Goal: Check status: Check status

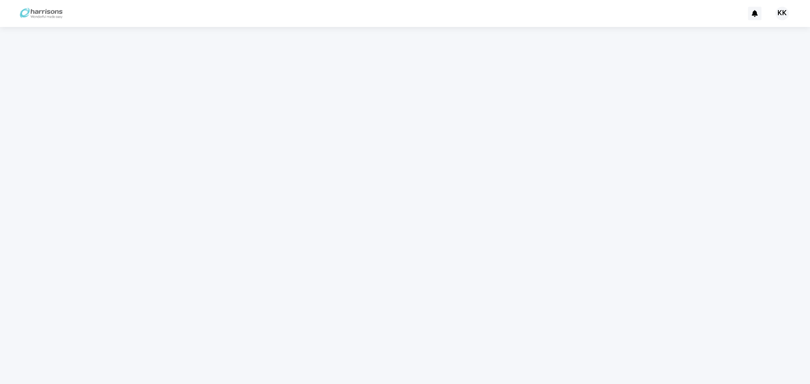
drag, startPoint x: 420, startPoint y: 197, endPoint x: 419, endPoint y: 191, distance: 6.0
click at [419, 192] on div at bounding box center [405, 195] width 422 height 336
